Goal: Information Seeking & Learning: Learn about a topic

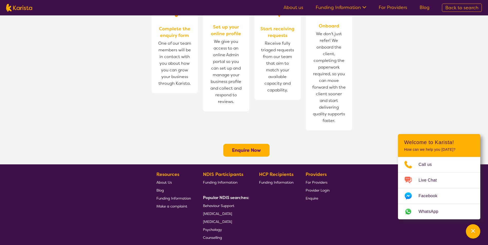
scroll to position [360, 0]
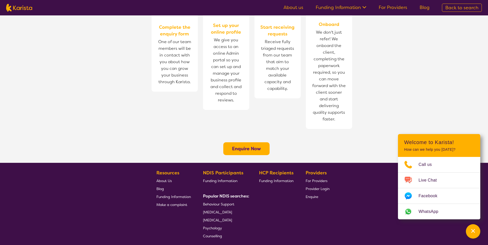
click at [176, 195] on span "Funding Information" at bounding box center [173, 197] width 34 height 5
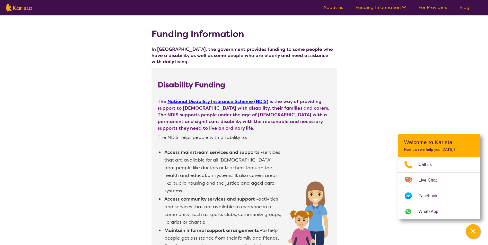
click at [403, 5] on icon at bounding box center [403, 6] width 5 height 5
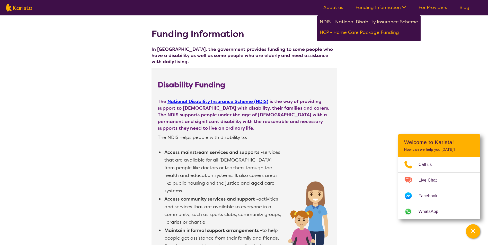
click at [395, 22] on div "NDIS - National Disability Insurance Scheme" at bounding box center [369, 22] width 98 height 9
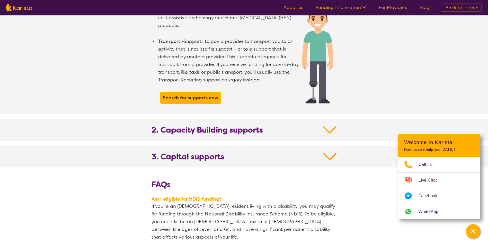
scroll to position [484, 0]
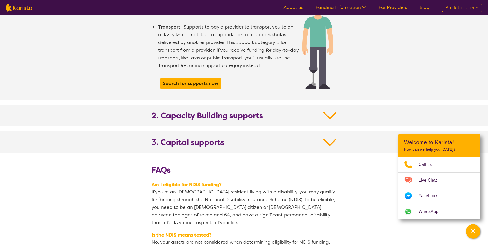
click at [330, 111] on img at bounding box center [330, 115] width 14 height 9
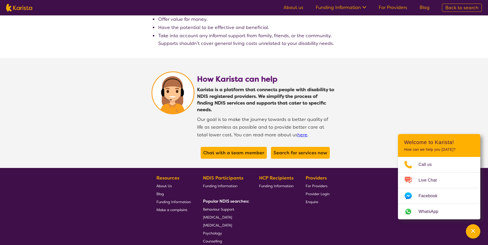
scroll to position [1295, 0]
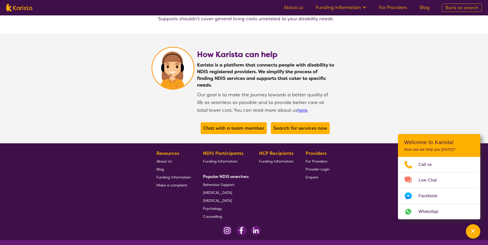
click at [229, 159] on span "Funding Information" at bounding box center [220, 161] width 34 height 5
